Goal: Task Accomplishment & Management: Use online tool/utility

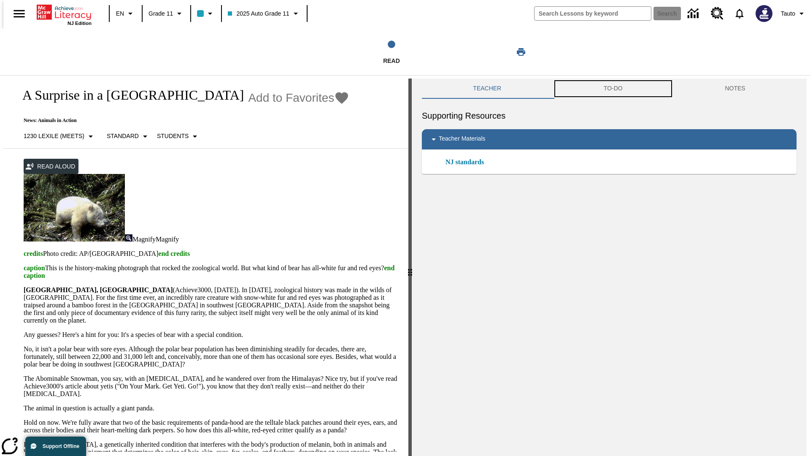
click at [613, 89] on button "TO-DO" at bounding box center [614, 88] width 122 height 20
